Goal: Task Accomplishment & Management: Manage account settings

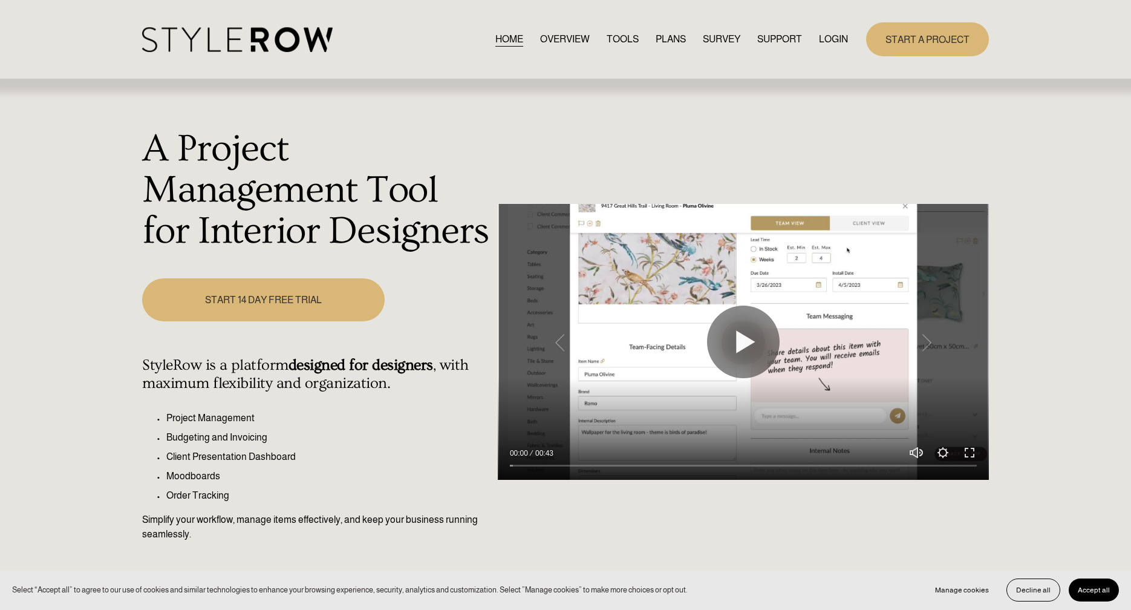
click at [826, 40] on link "LOGIN" at bounding box center [833, 39] width 29 height 16
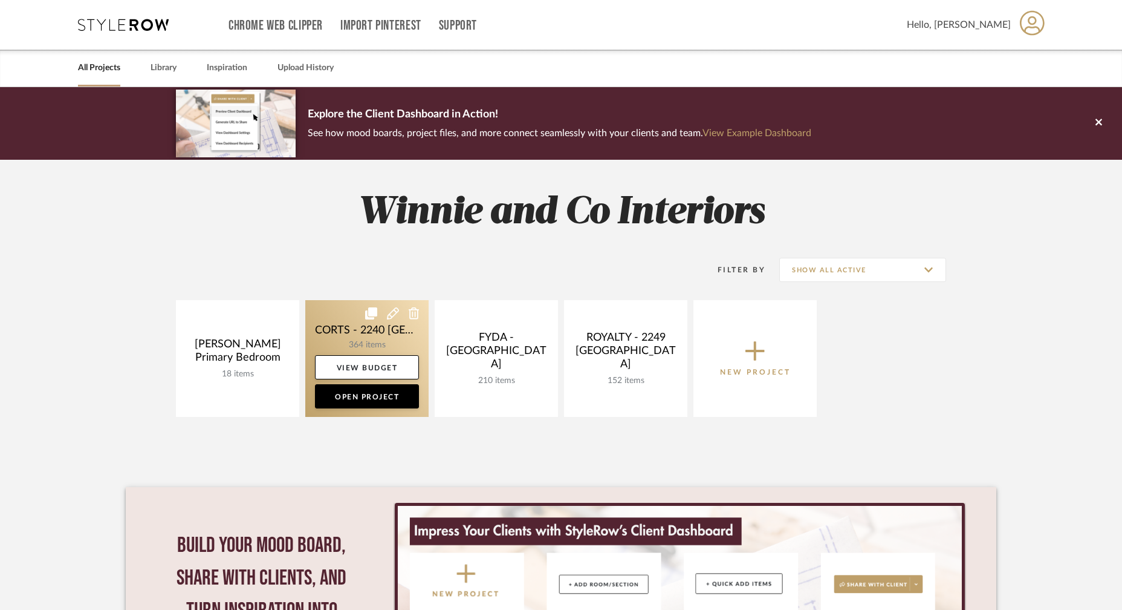
click at [362, 335] on link at bounding box center [366, 358] width 123 height 117
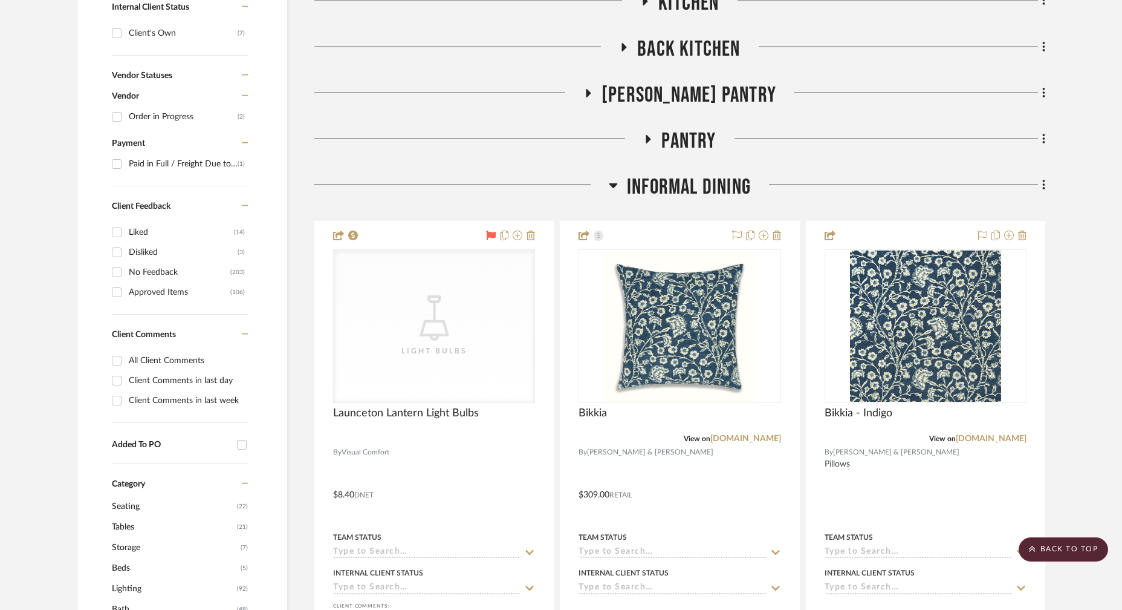
scroll to position [521, 0]
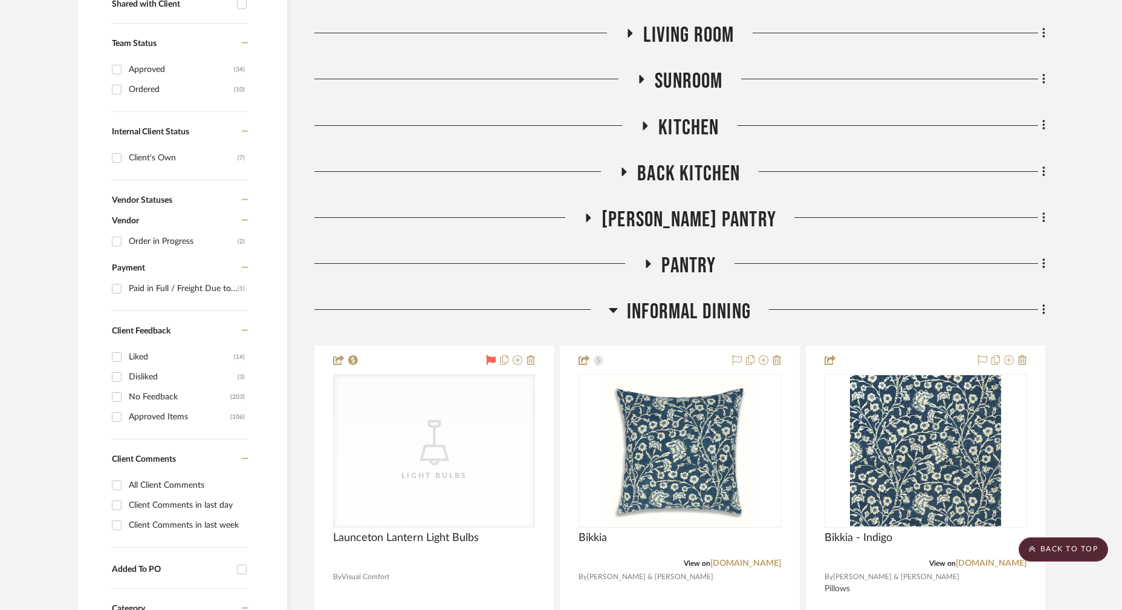
click at [613, 308] on icon at bounding box center [614, 310] width 8 height 5
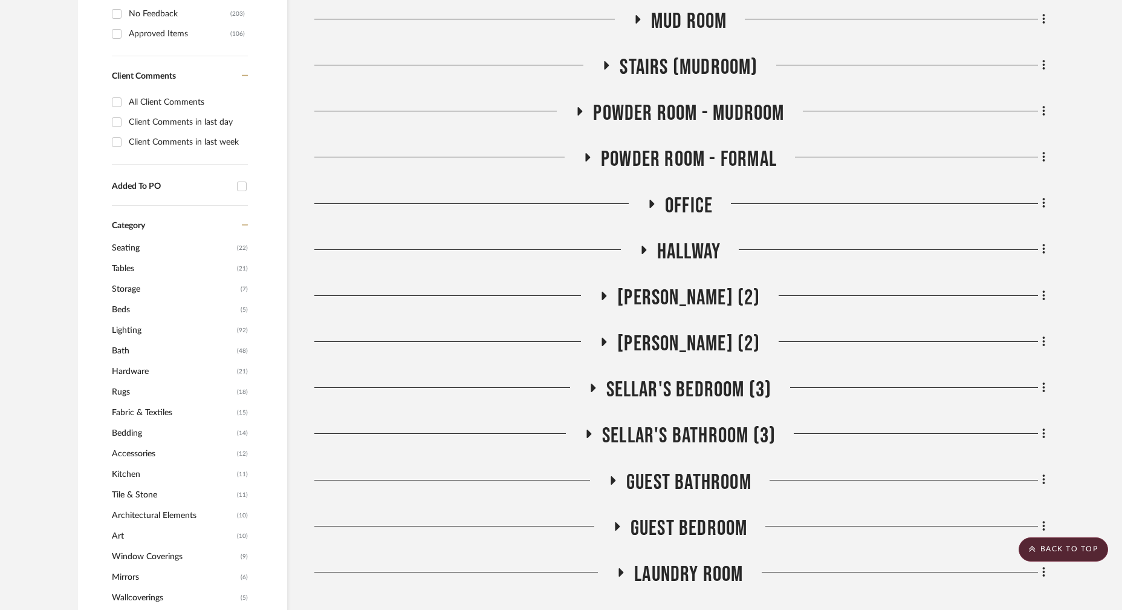
scroll to position [905, 0]
click at [591, 429] on icon at bounding box center [588, 433] width 15 height 9
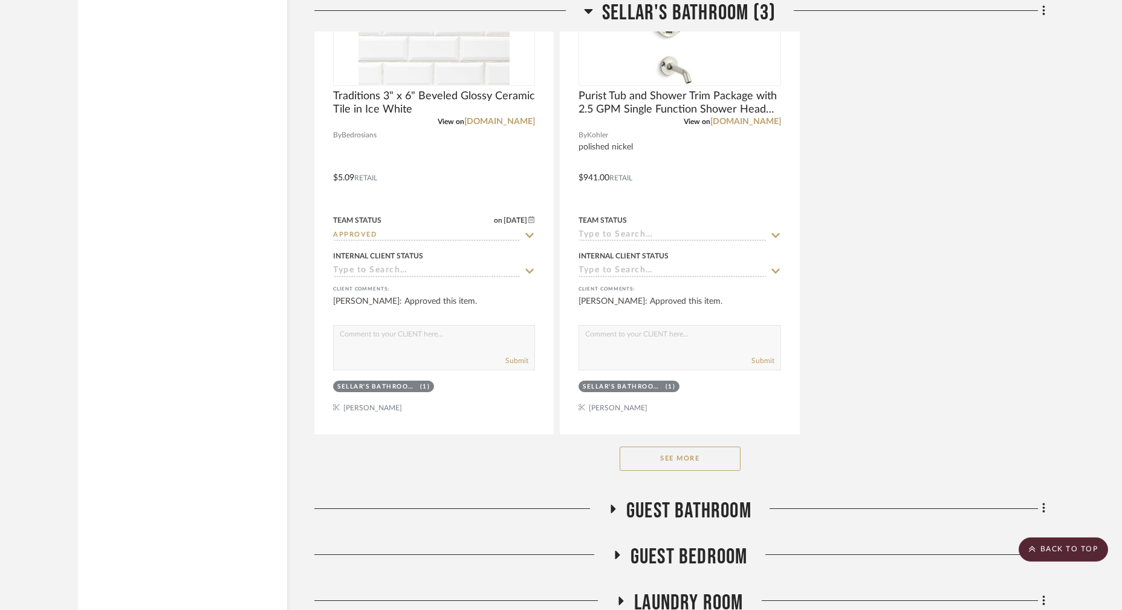
scroll to position [2553, 0]
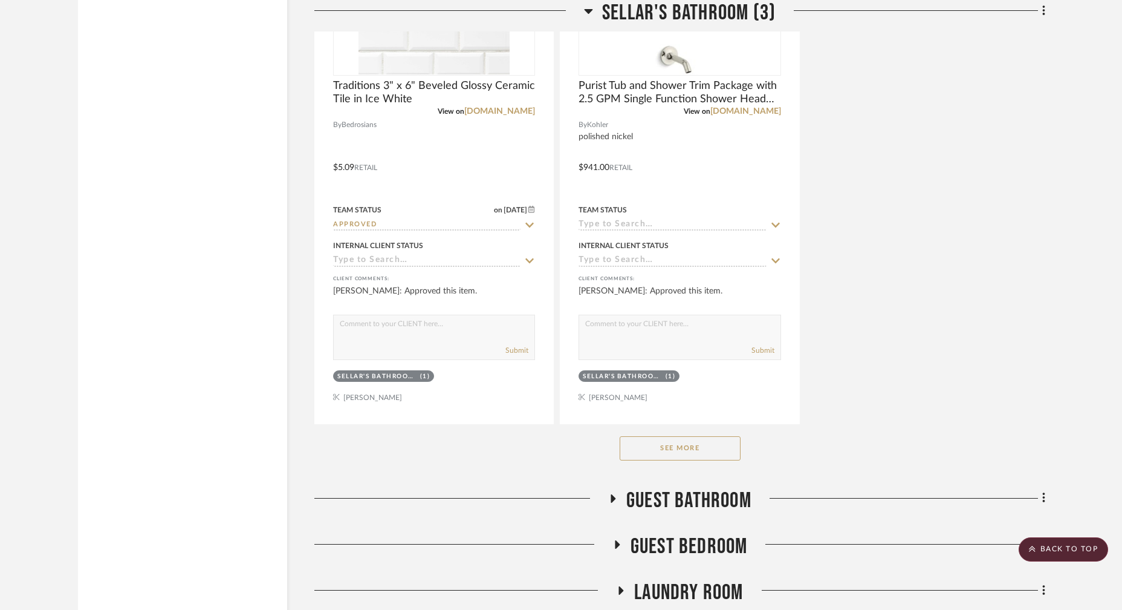
click at [659, 436] on button "See More" at bounding box center [680, 448] width 121 height 24
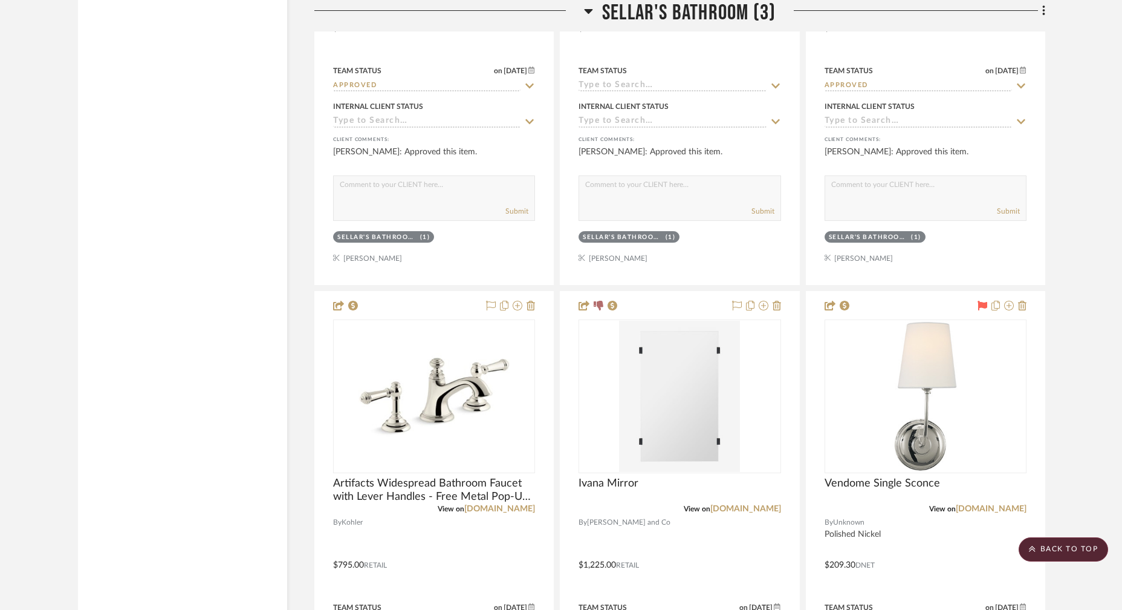
scroll to position [2692, 0]
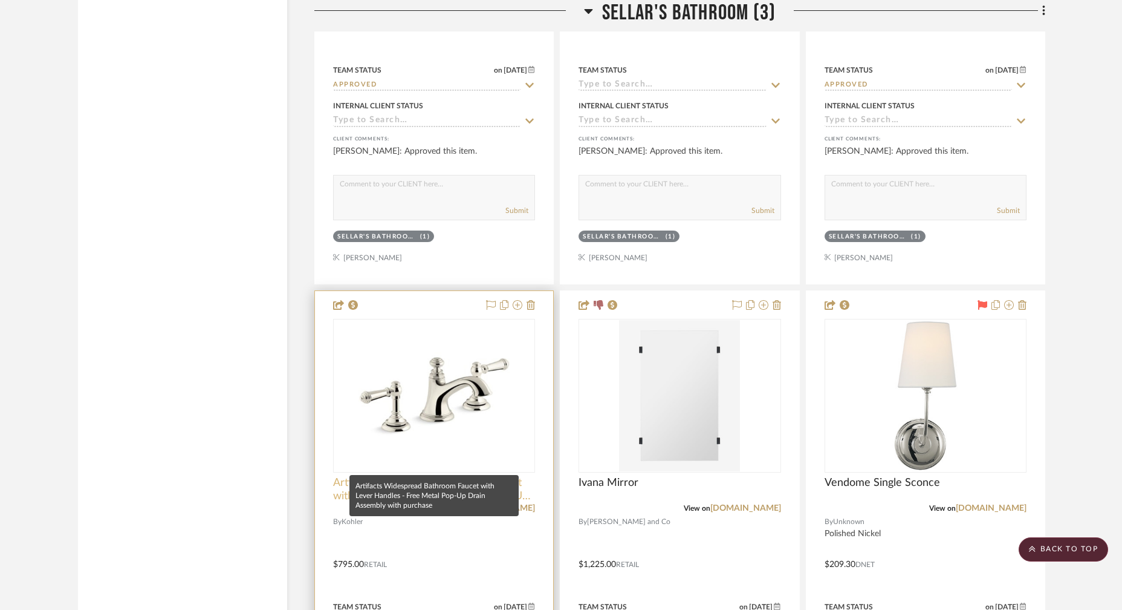
click at [437, 476] on span "Artifacts Widespread Bathroom Faucet with Lever Handles - Free Metal Pop-Up Dra…" at bounding box center [434, 489] width 202 height 27
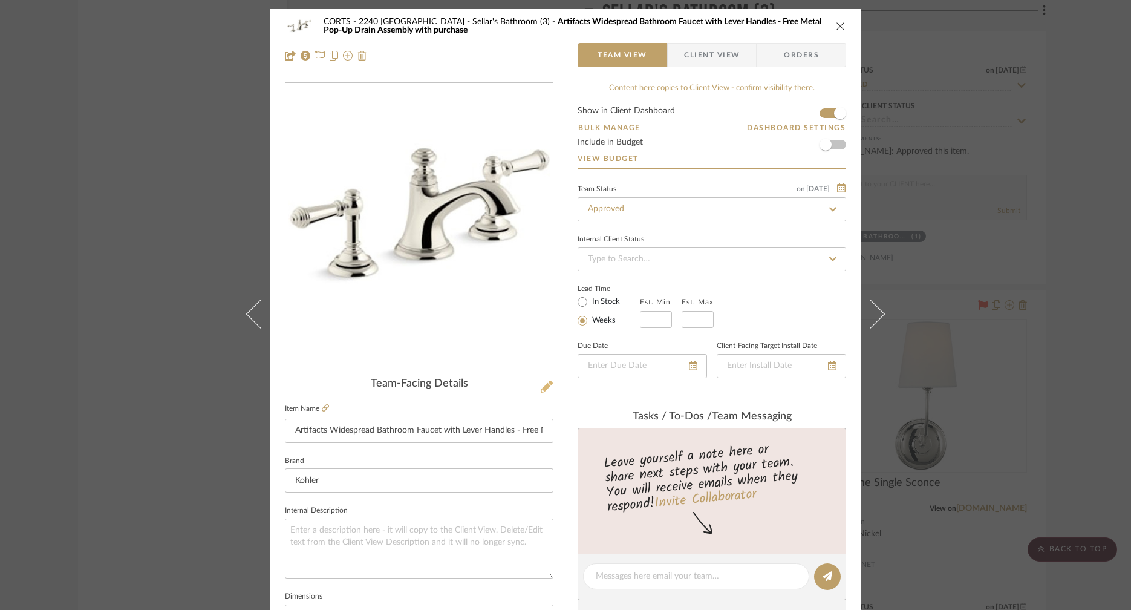
click at [541, 392] on icon at bounding box center [547, 386] width 12 height 12
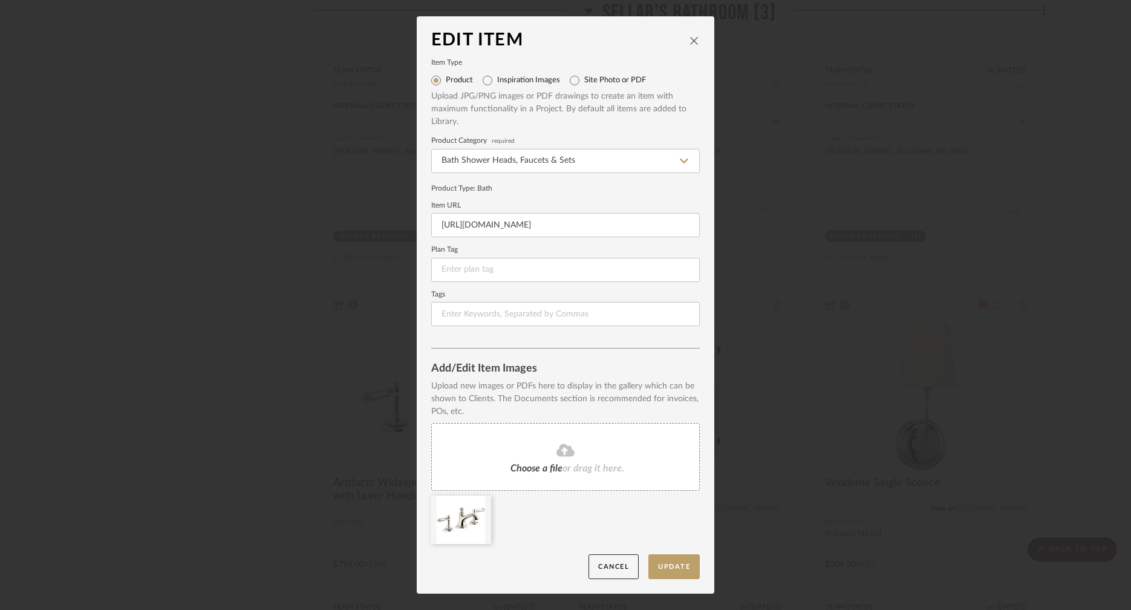
click at [689, 39] on icon "close" at bounding box center [694, 41] width 10 height 10
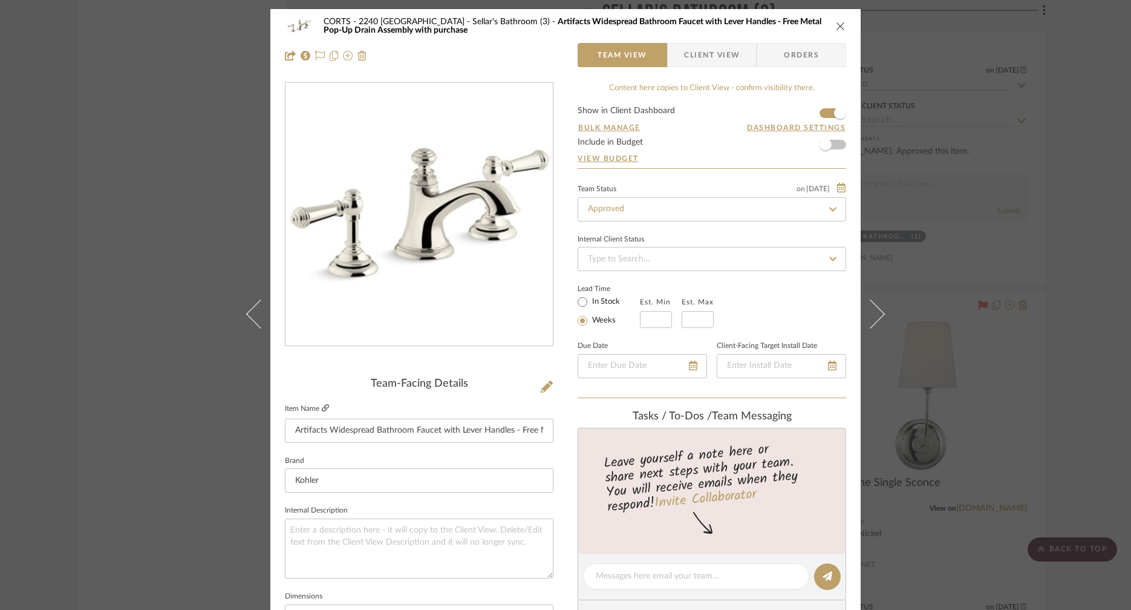
click at [322, 408] on icon at bounding box center [325, 407] width 7 height 7
click at [836, 24] on icon "close" at bounding box center [841, 26] width 10 height 10
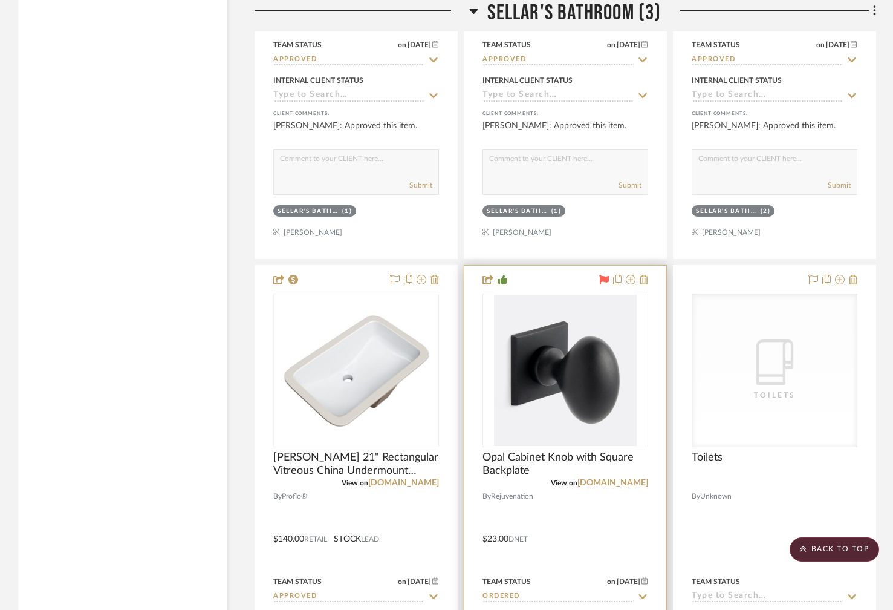
scroll to position [3255, 0]
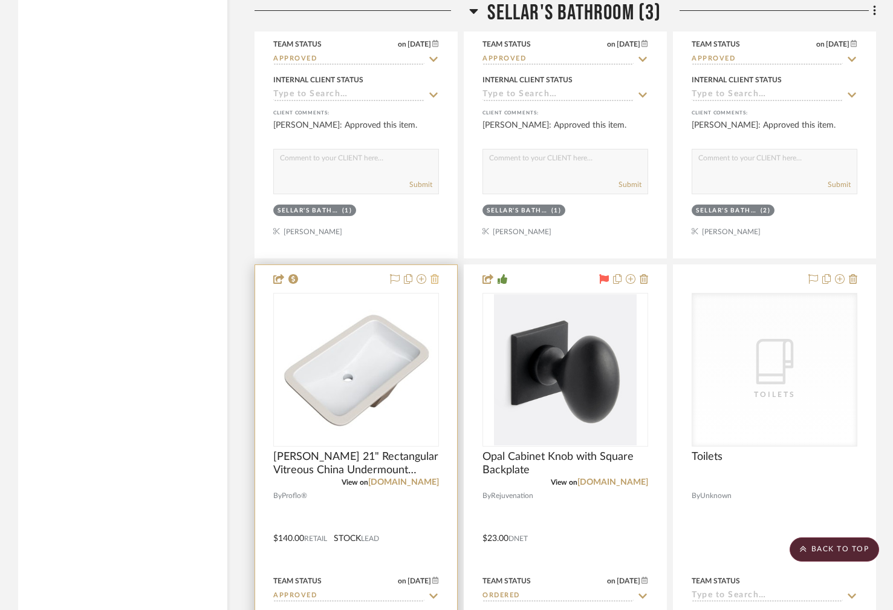
click at [434, 276] on icon at bounding box center [435, 279] width 8 height 10
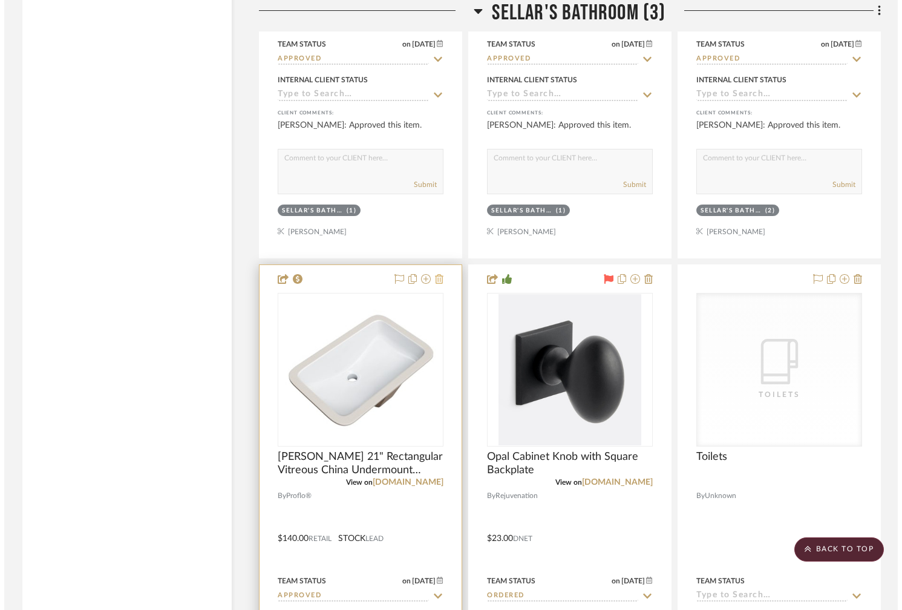
scroll to position [0, 0]
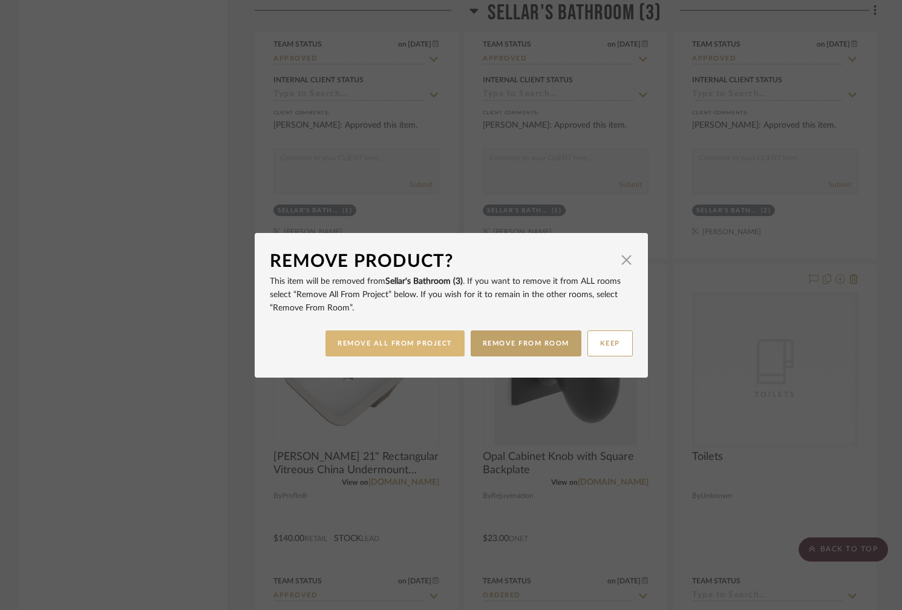
click at [409, 335] on button "REMOVE ALL FROM PROJECT" at bounding box center [394, 343] width 139 height 26
